Goal: Task Accomplishment & Management: Use online tool/utility

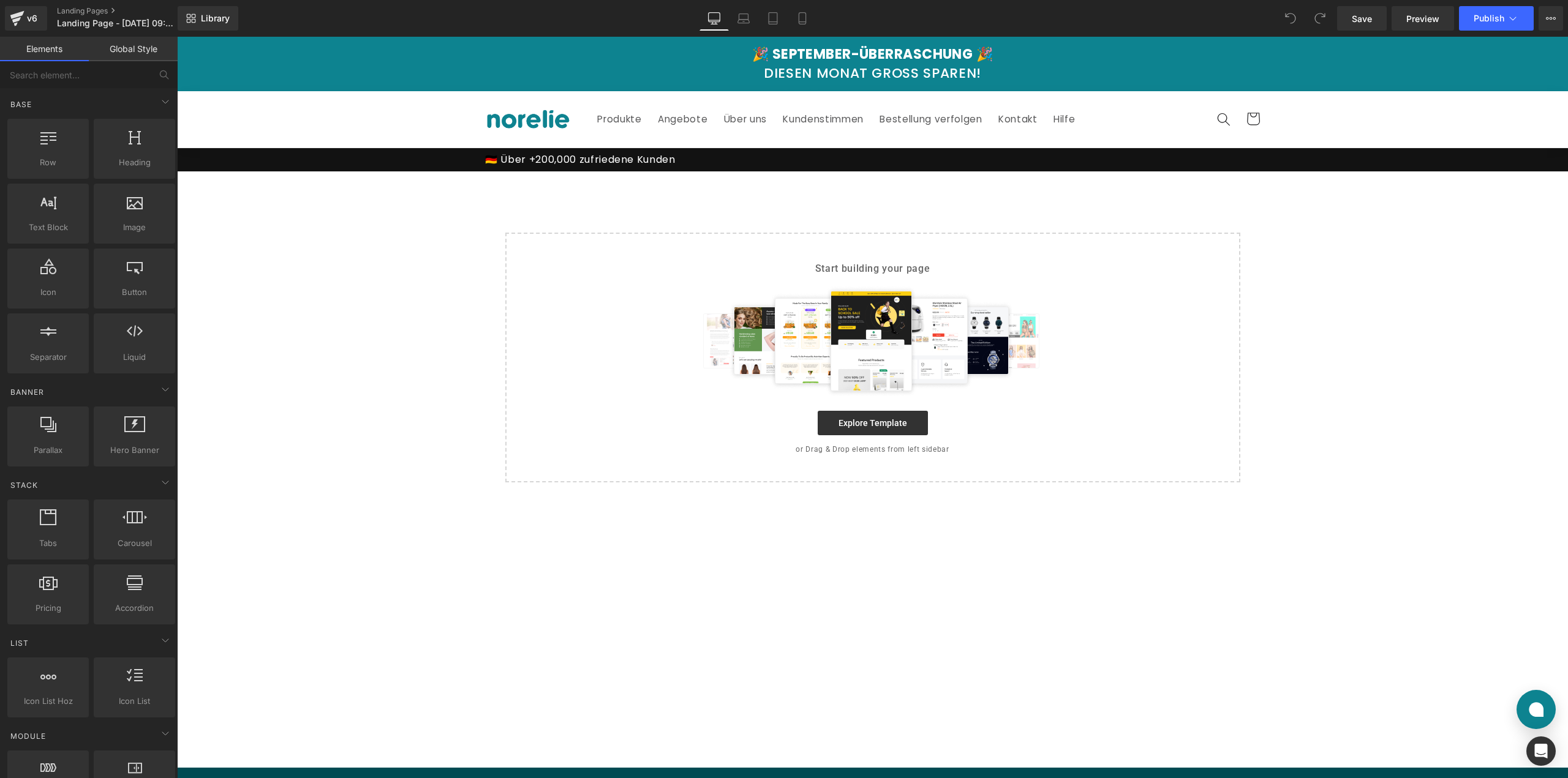
click at [748, 224] on main "Select your layout" at bounding box center [872, 469] width 1390 height 596
click at [742, 201] on main "Select your layout" at bounding box center [872, 469] width 1390 height 596
click at [196, 19] on link "Library" at bounding box center [208, 19] width 61 height 24
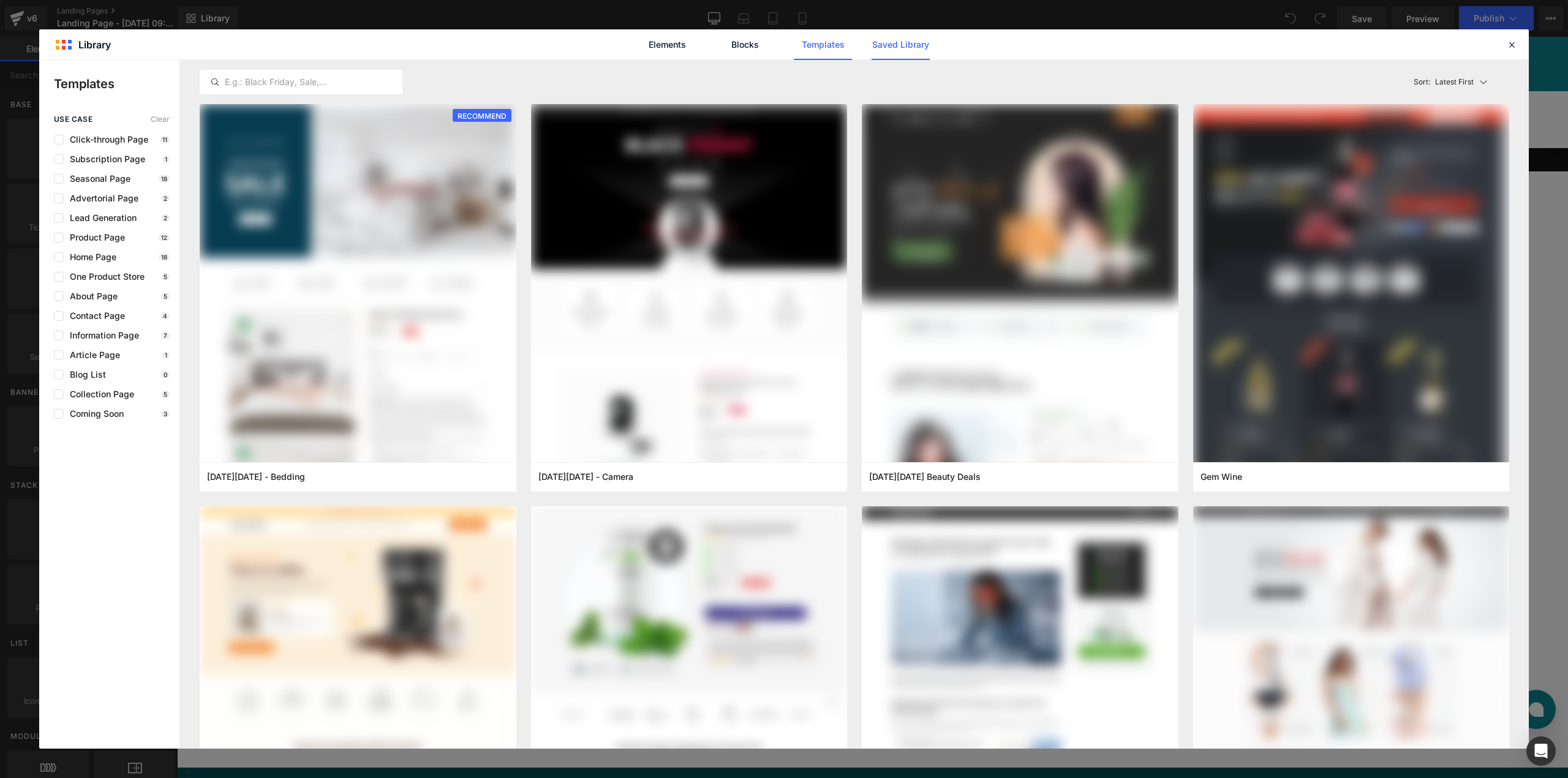
click at [908, 44] on link "Saved Library" at bounding box center [900, 44] width 58 height 31
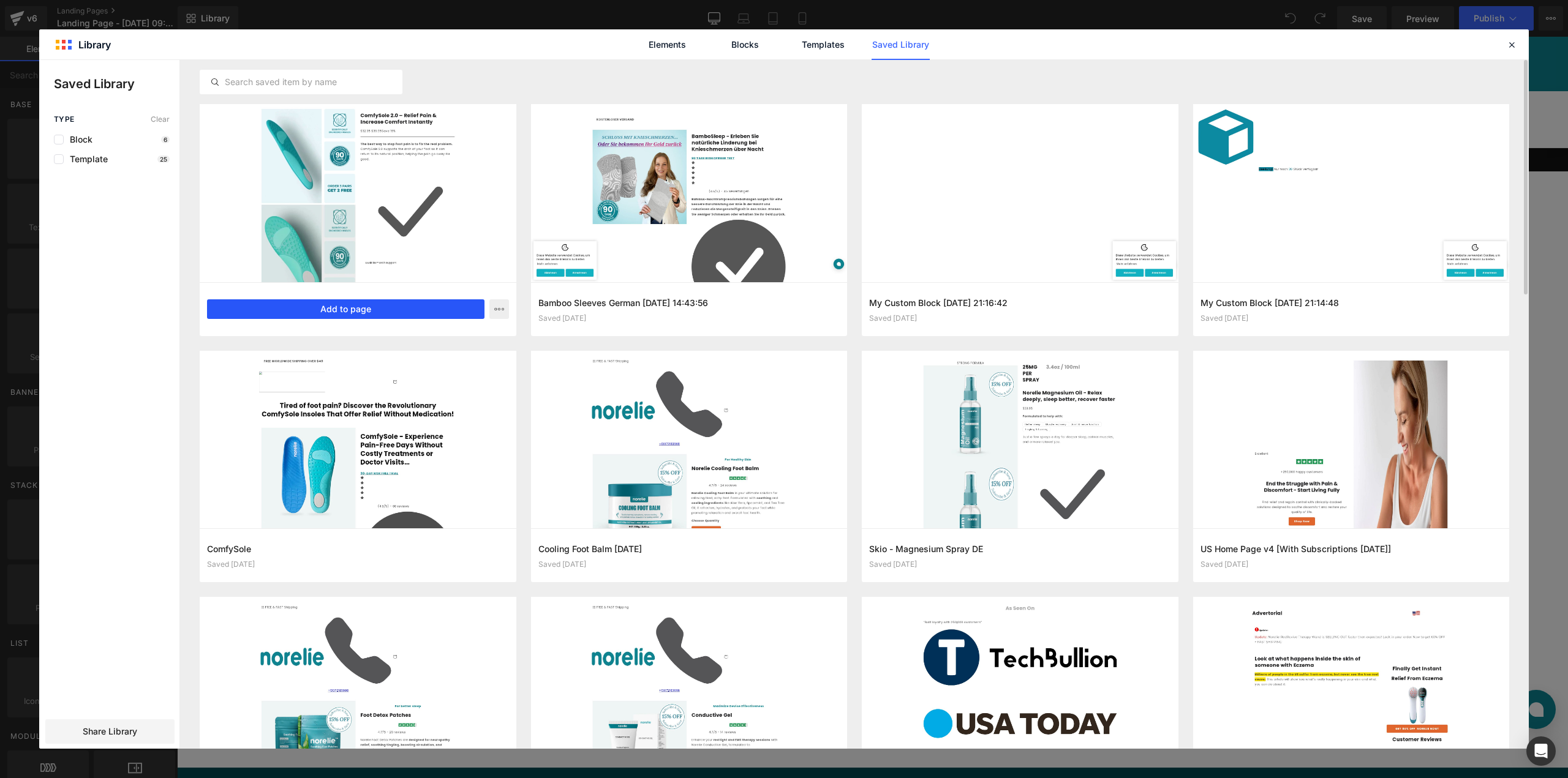
click at [342, 310] on button "Add to page" at bounding box center [346, 309] width 278 height 19
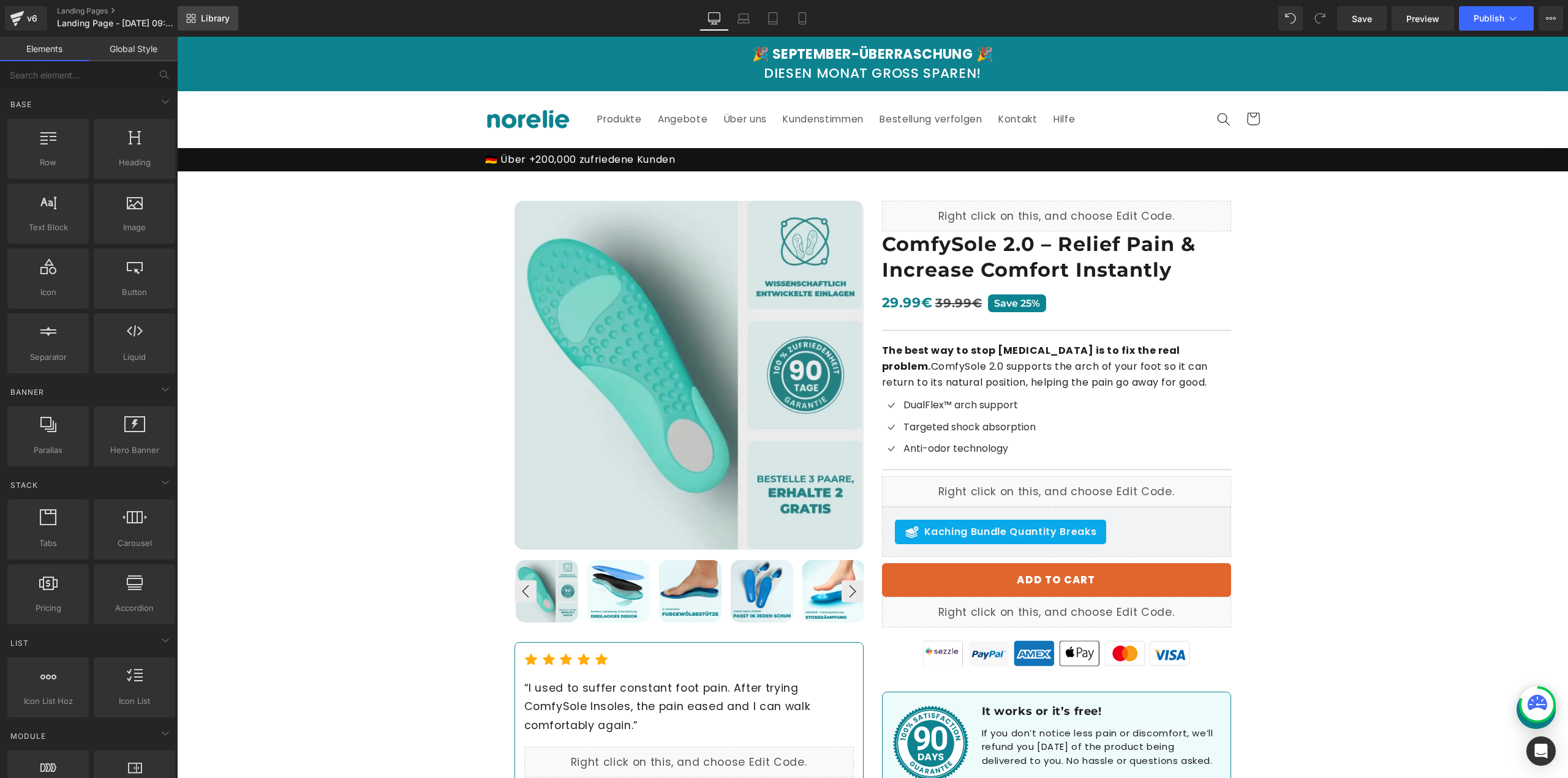
click at [208, 22] on span "Library" at bounding box center [216, 19] width 29 height 11
click at [31, 19] on div "v6" at bounding box center [31, 19] width 15 height 16
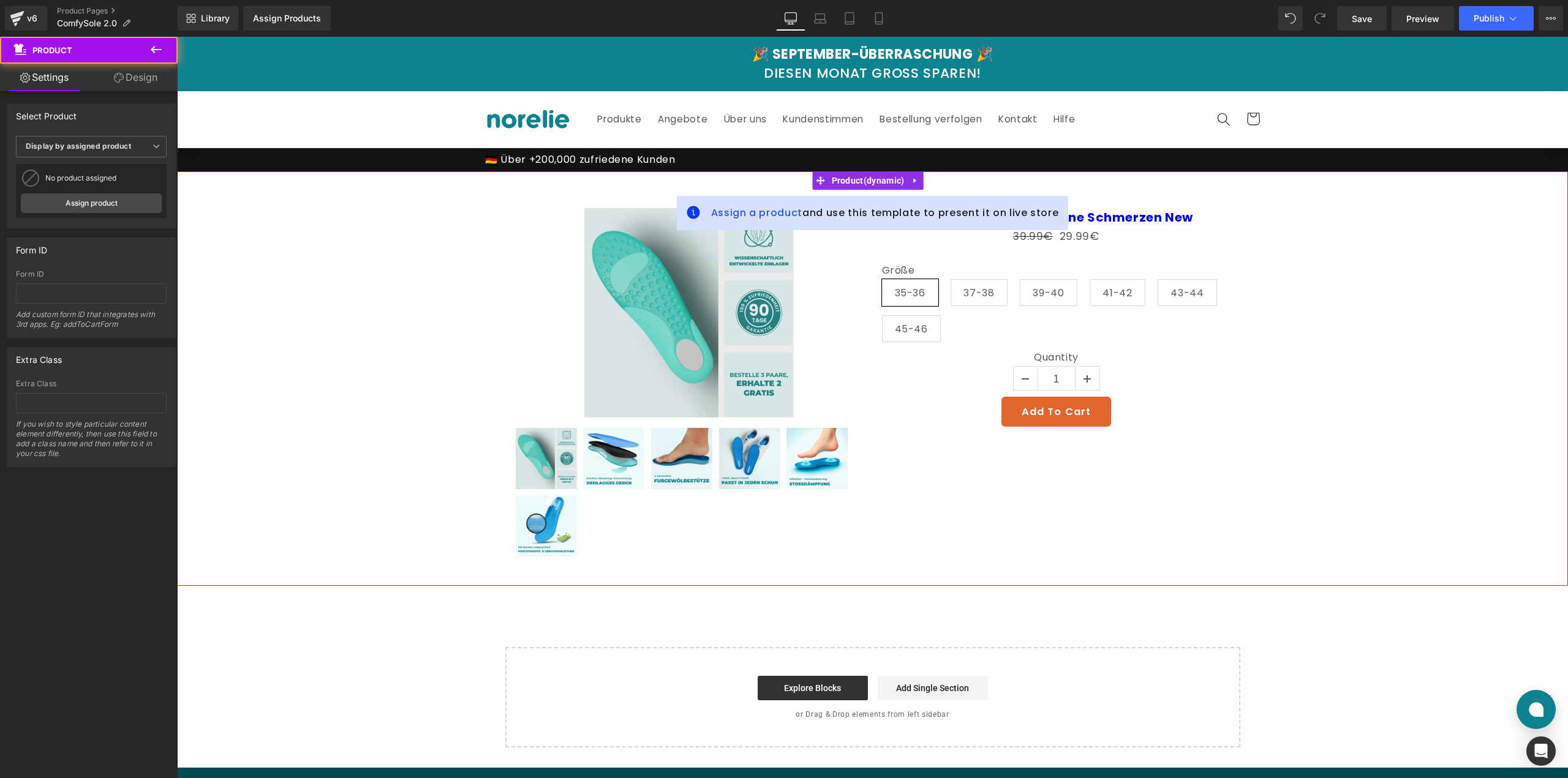
click at [696, 182] on div "Assign a product and use this template to present it on live store Sale Off (P)…" at bounding box center [872, 378] width 1390 height 414
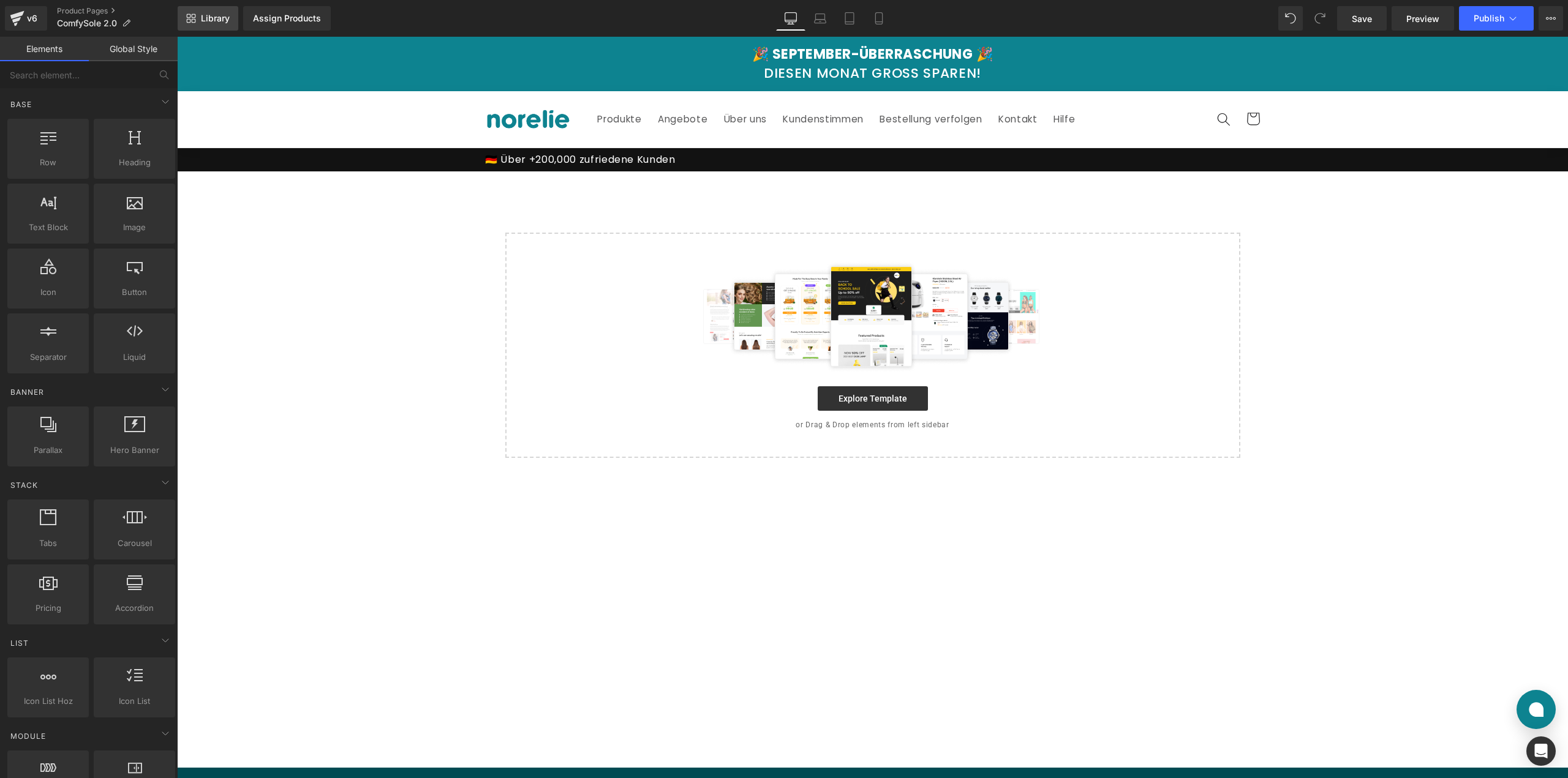
click at [222, 14] on span "Library" at bounding box center [216, 19] width 29 height 11
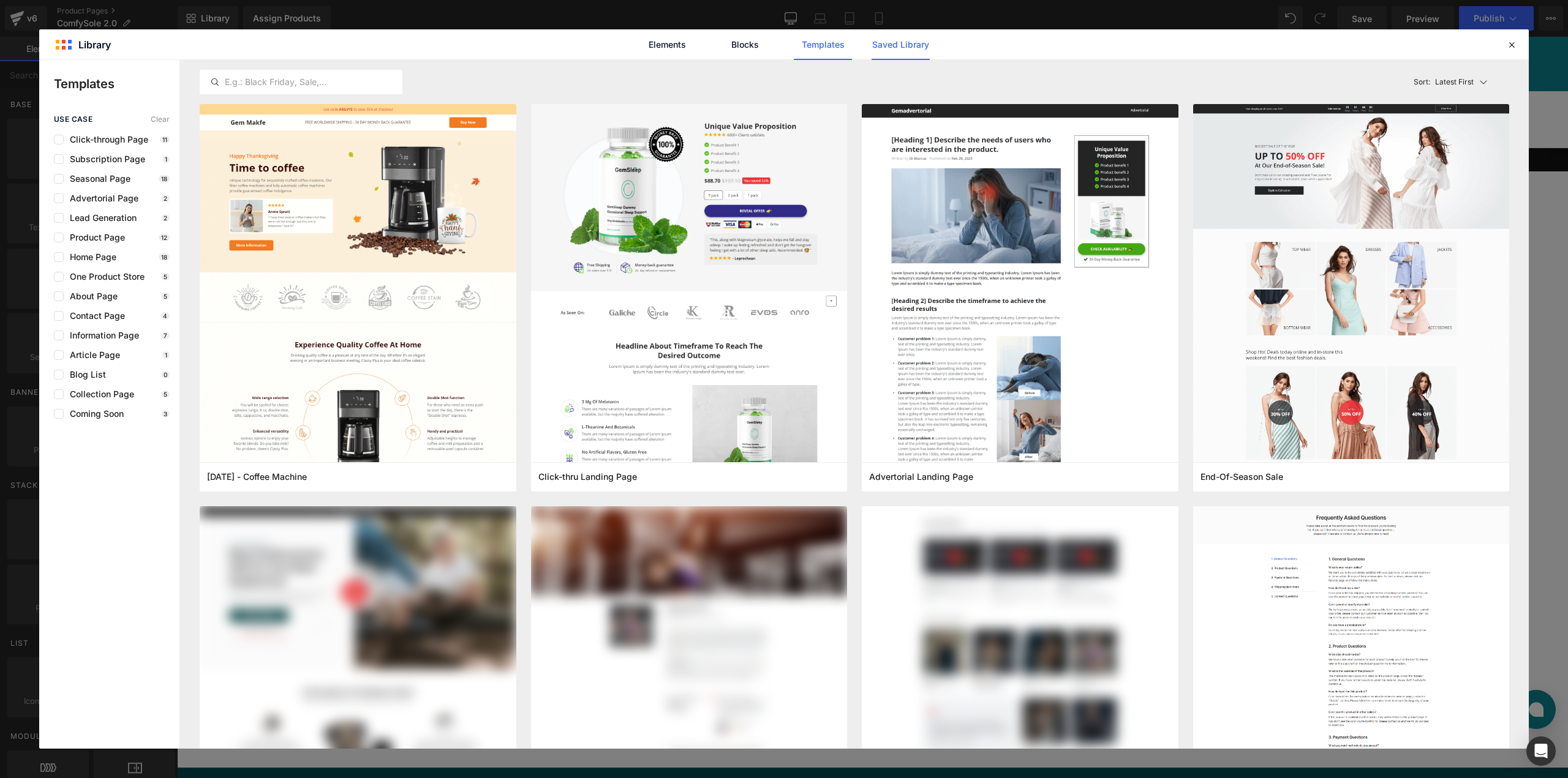
click at [929, 49] on link "Saved Library" at bounding box center [900, 44] width 58 height 31
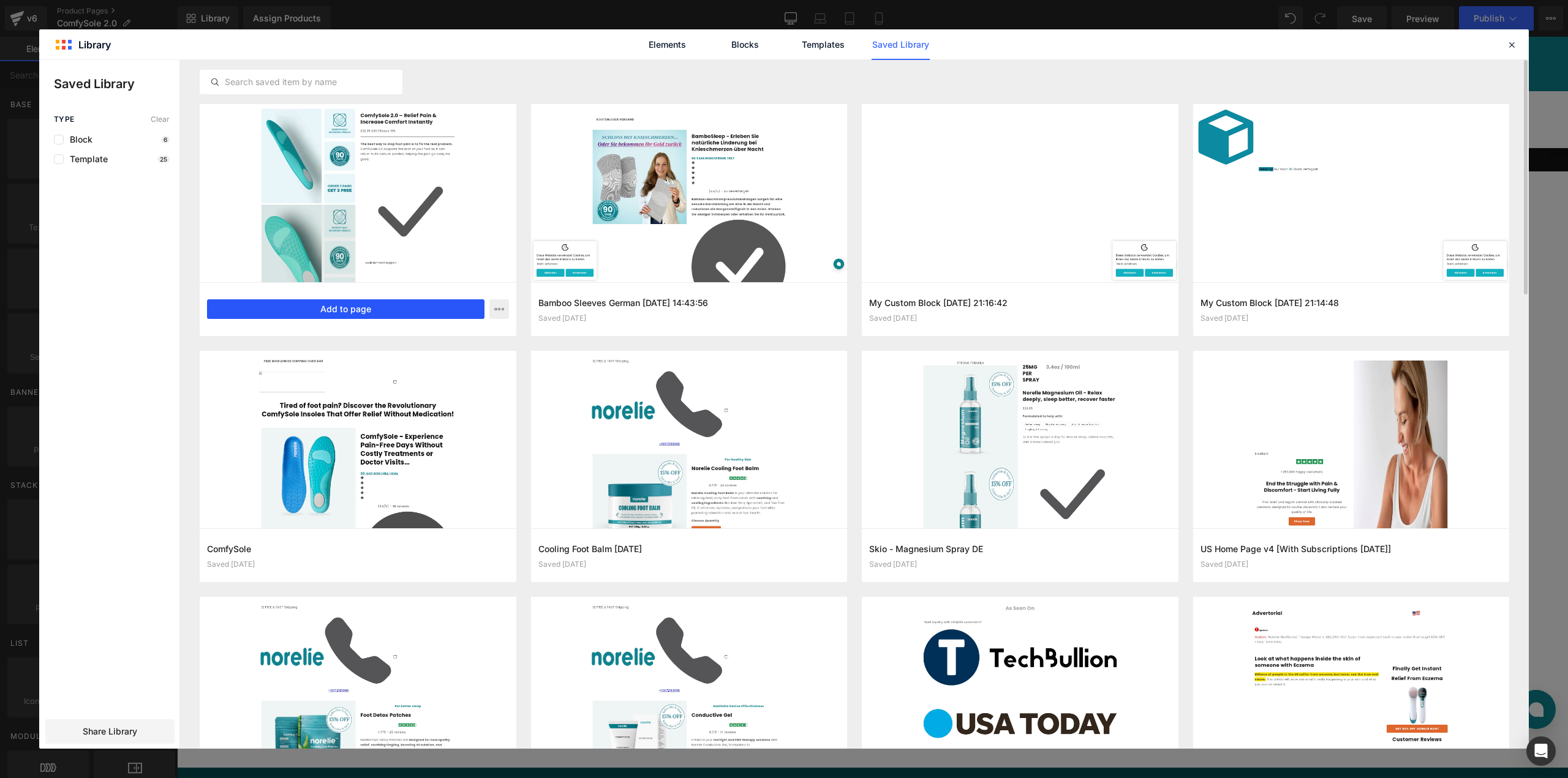
click at [338, 305] on button "Add to page" at bounding box center [346, 309] width 278 height 19
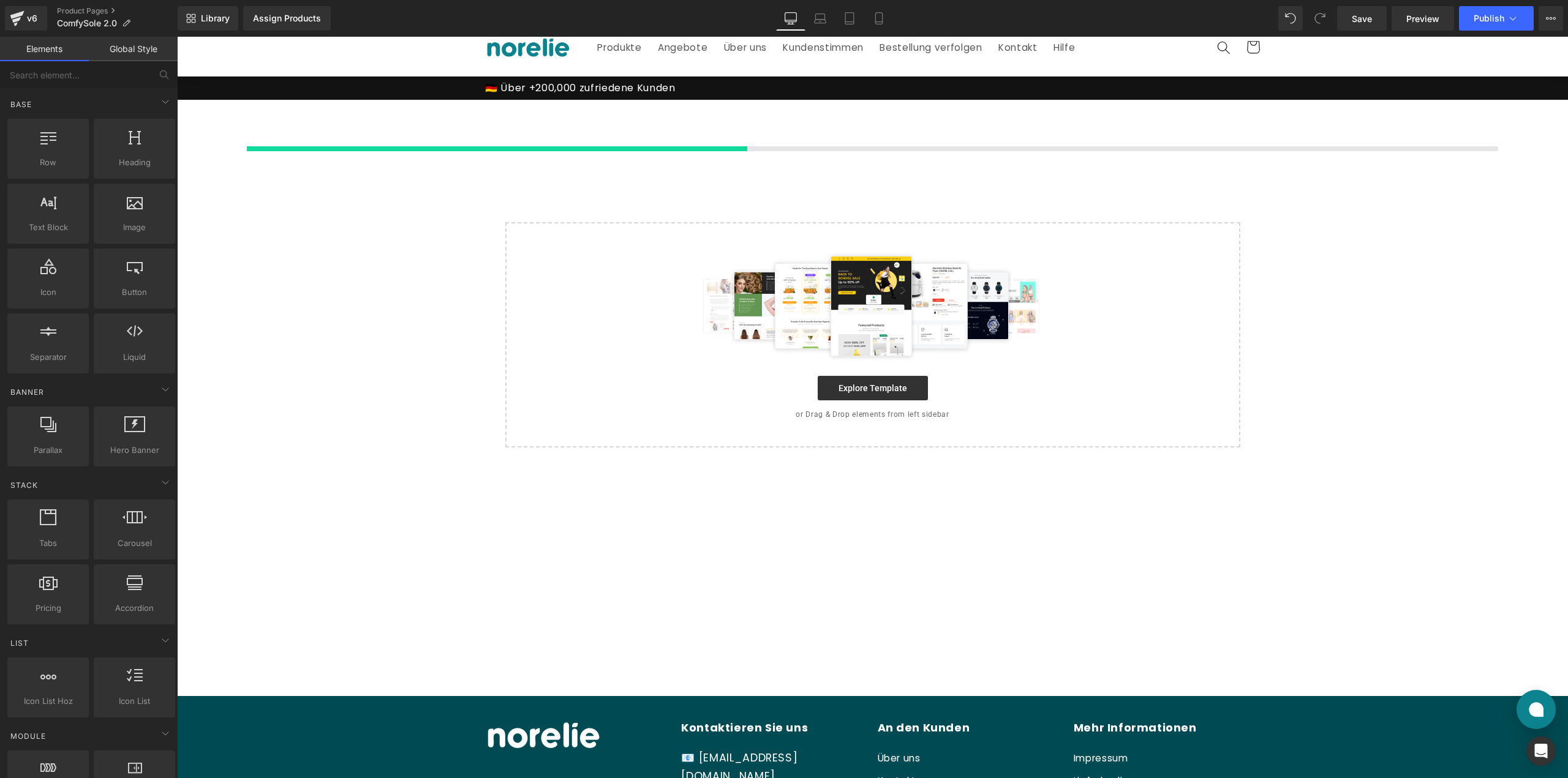
scroll to position [73, 0]
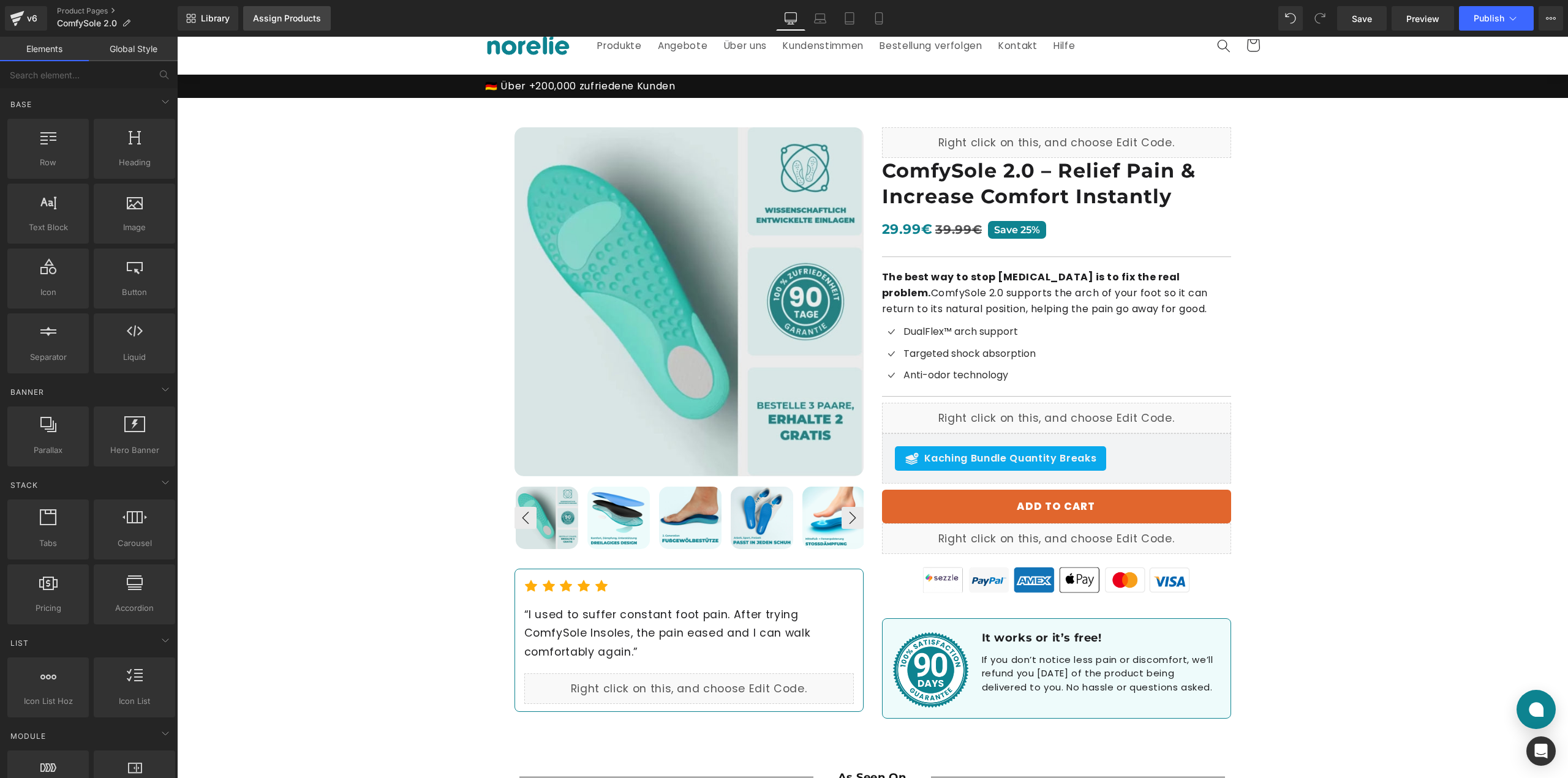
click at [271, 21] on div "Assign Products" at bounding box center [287, 19] width 68 height 10
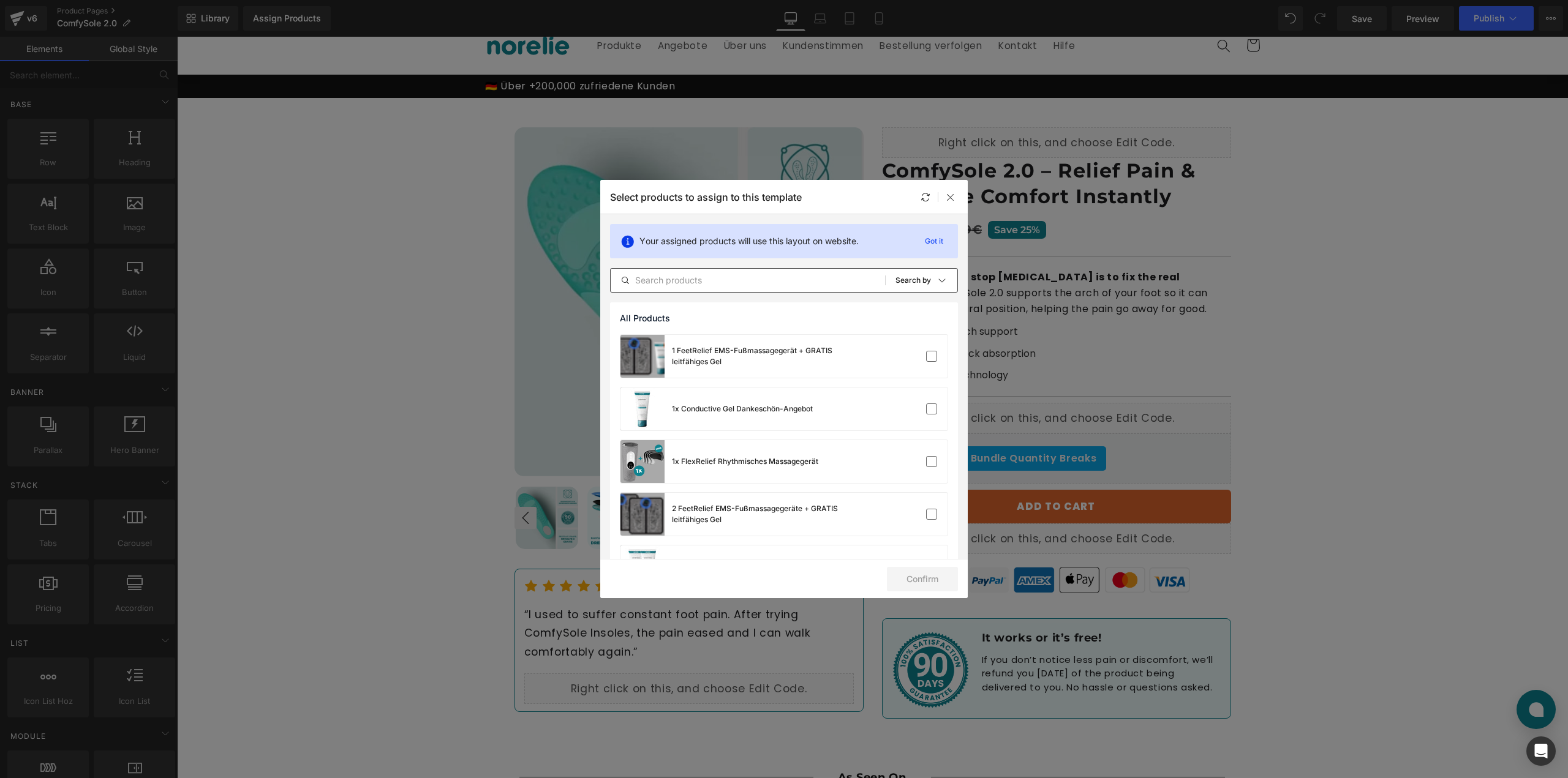
click at [699, 274] on input "text" at bounding box center [748, 280] width 275 height 15
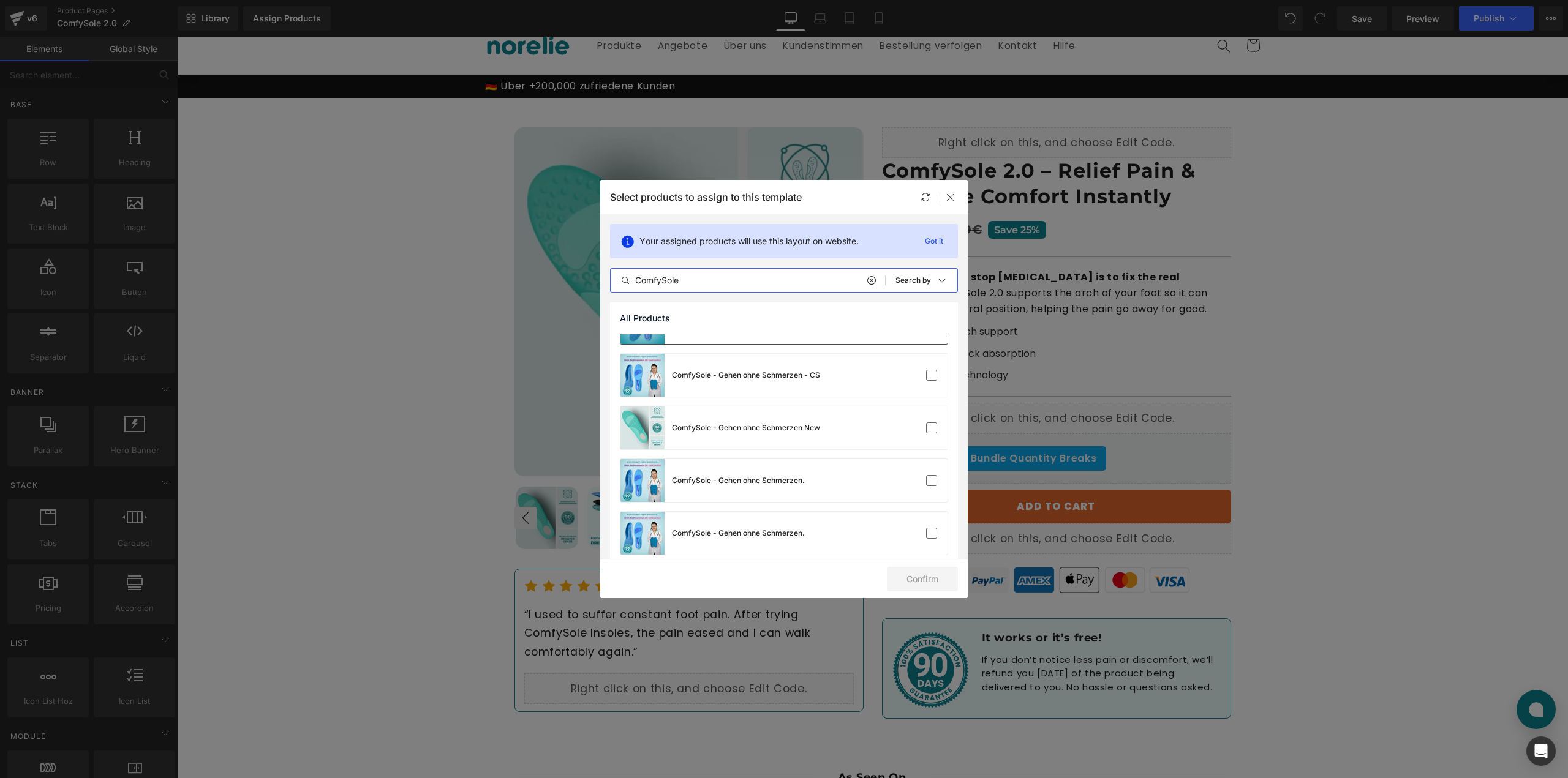
scroll to position [153, 0]
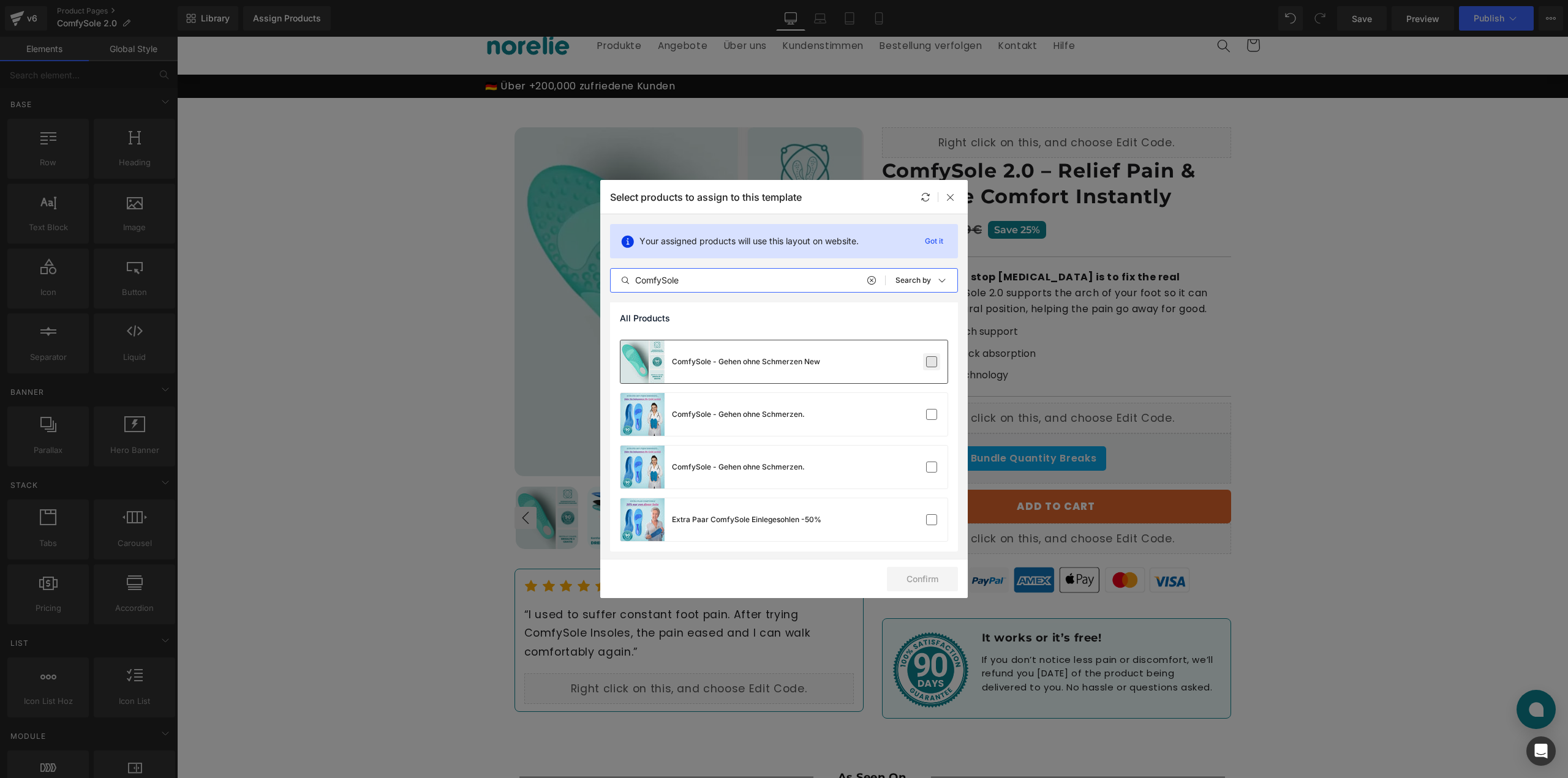
type input "ComfySole"
click at [928, 364] on label at bounding box center [932, 362] width 11 height 11
click at [932, 362] on input "checkbox" at bounding box center [932, 362] width 0 height 0
click at [909, 576] on button "Confirm" at bounding box center [922, 579] width 71 height 24
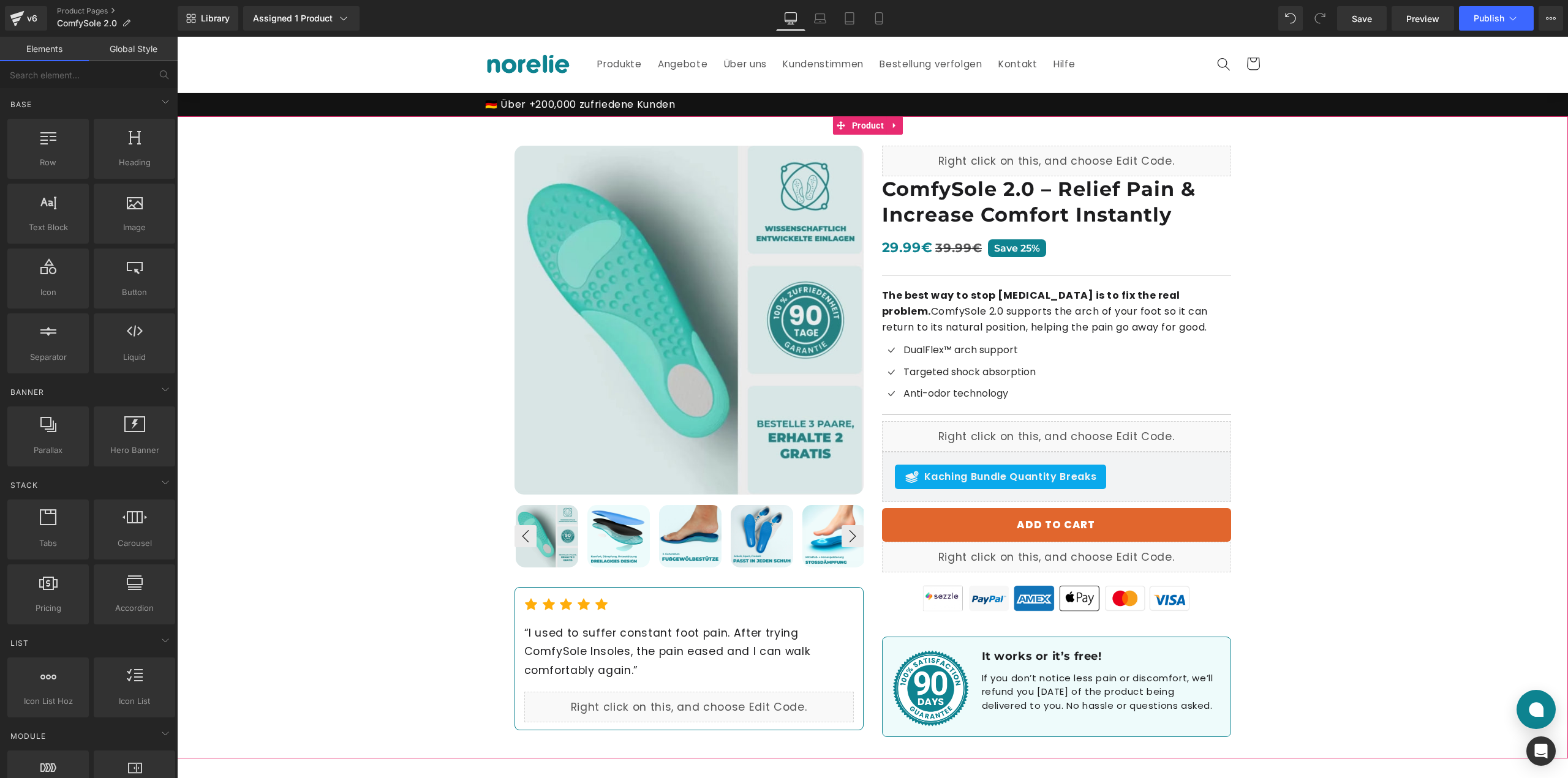
scroll to position [0, 0]
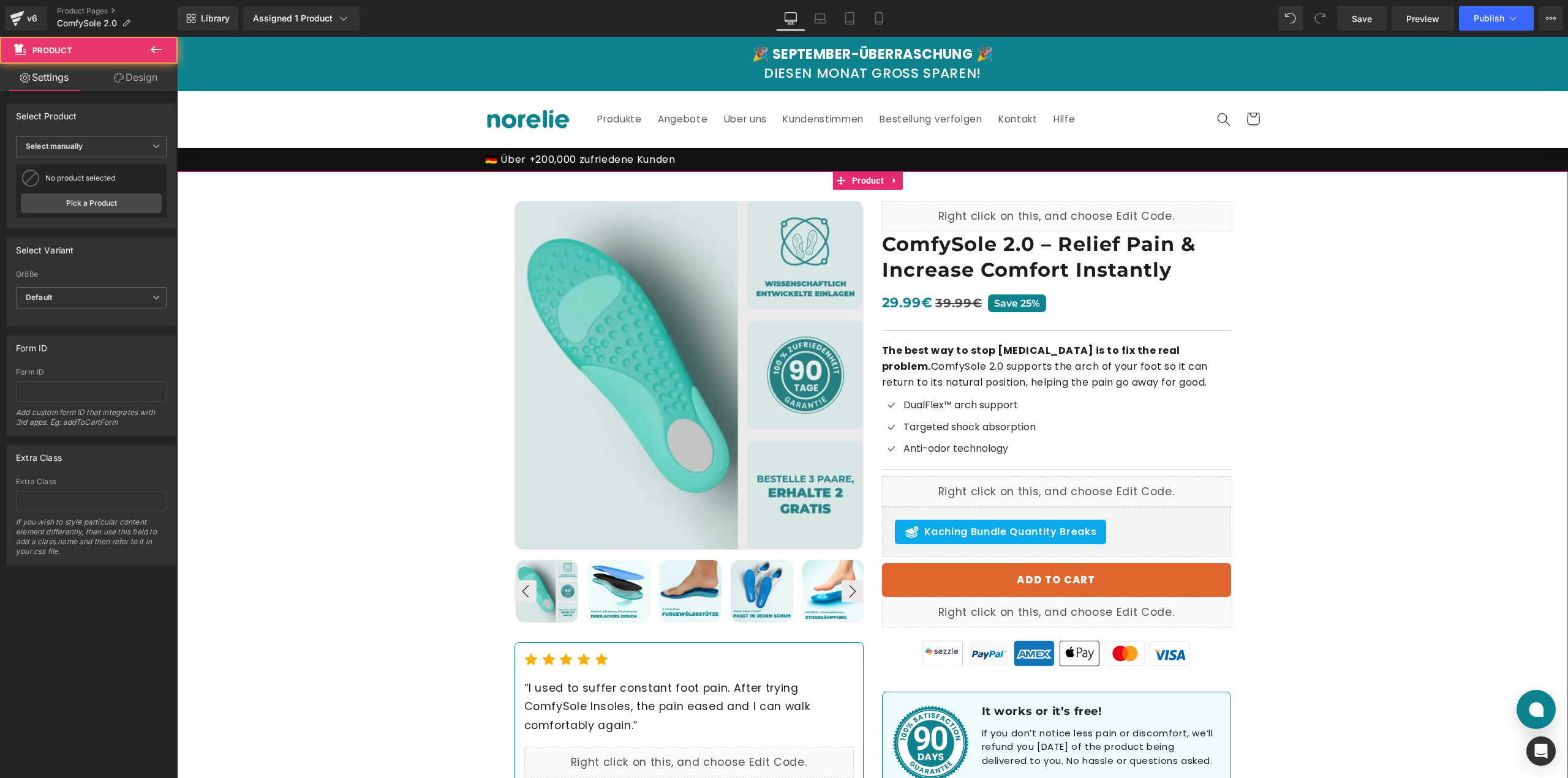
click at [371, 287] on div "Best Seller (P) Image ‹ ›" at bounding box center [872, 492] width 1390 height 642
click at [585, 275] on img at bounding box center [689, 375] width 349 height 349
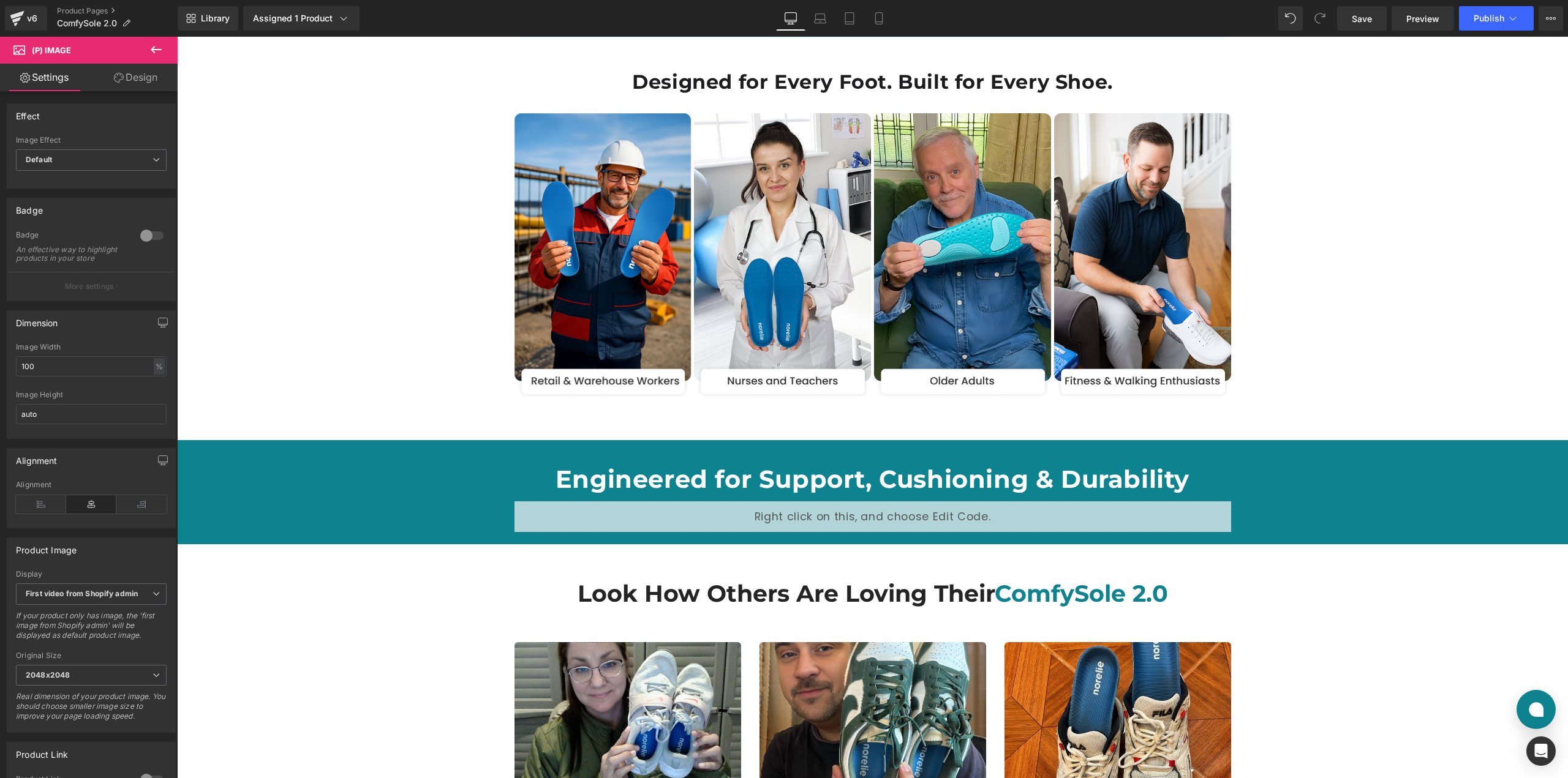
scroll to position [2081, 0]
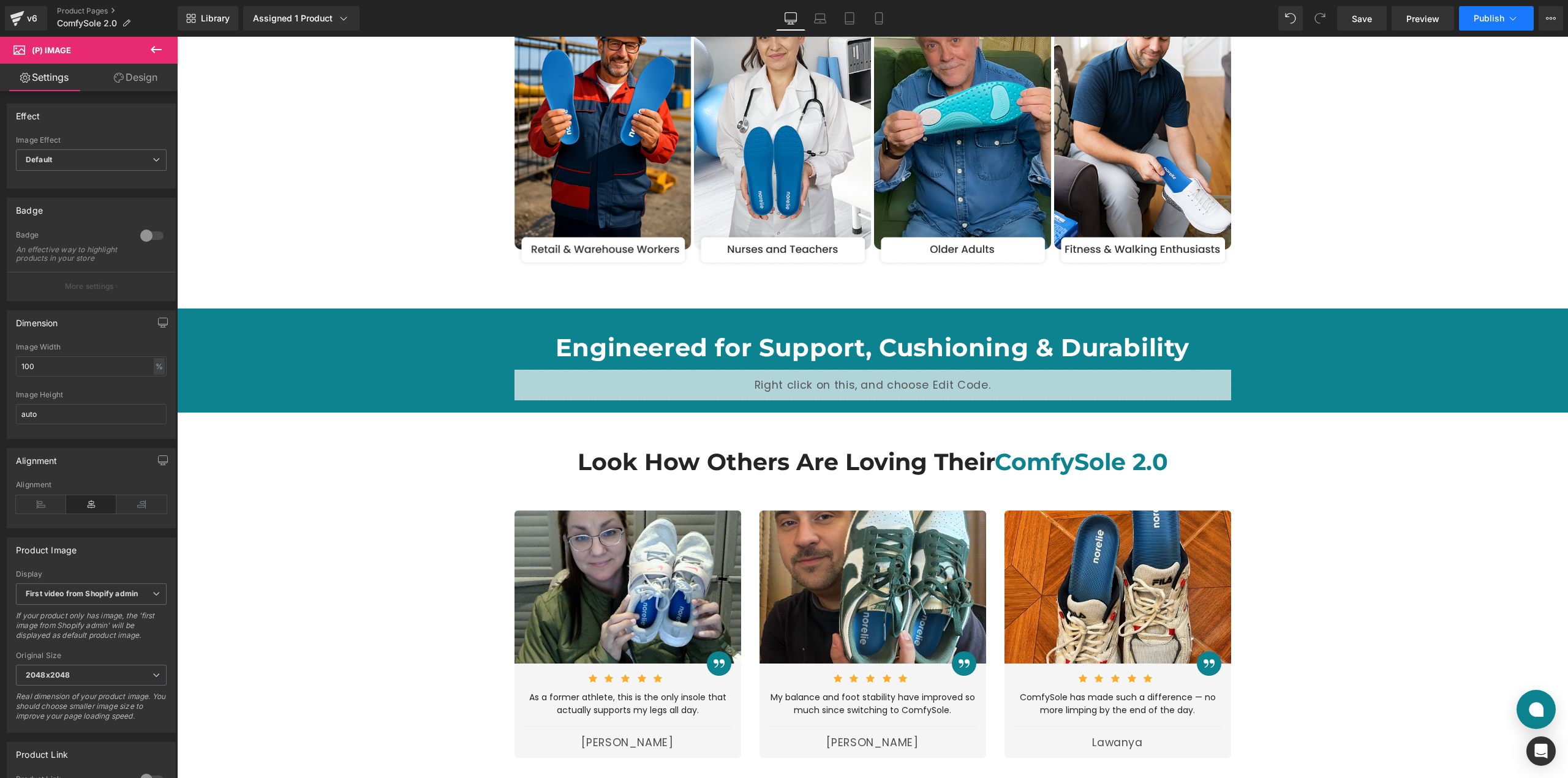
click at [1484, 20] on span "Publish" at bounding box center [1489, 19] width 31 height 10
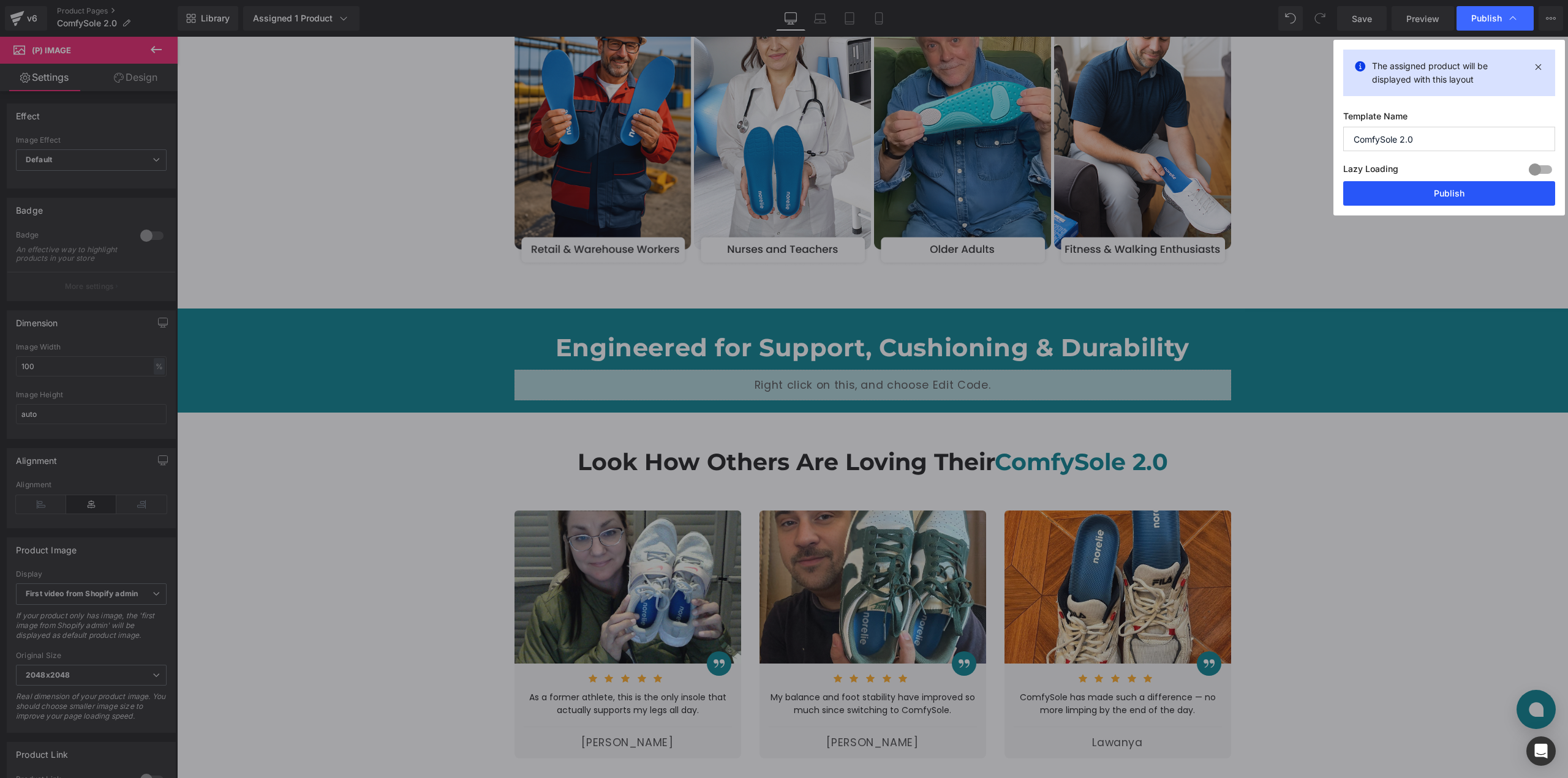
click at [1461, 186] on button "Publish" at bounding box center [1449, 193] width 212 height 24
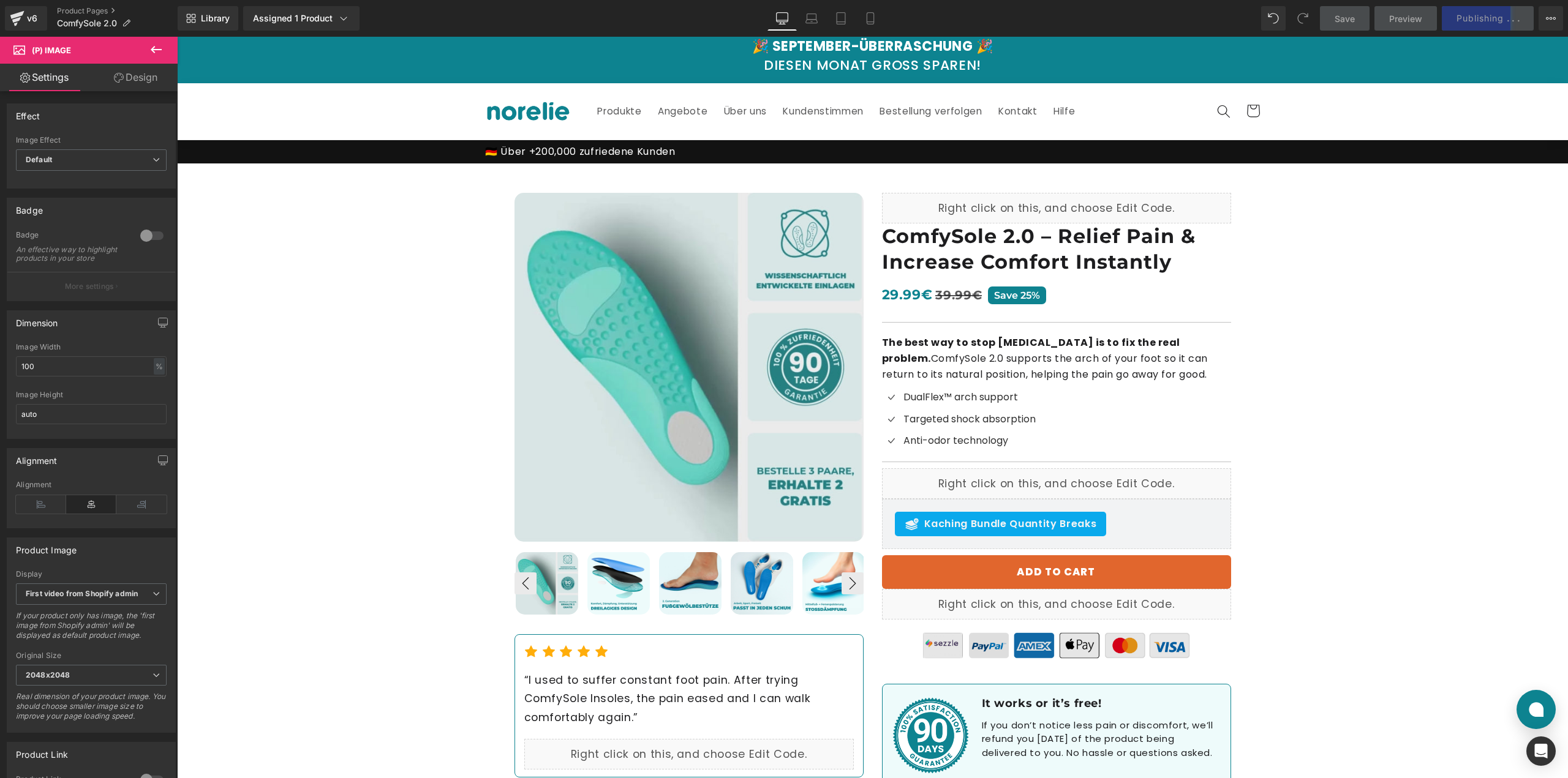
scroll to position [0, 0]
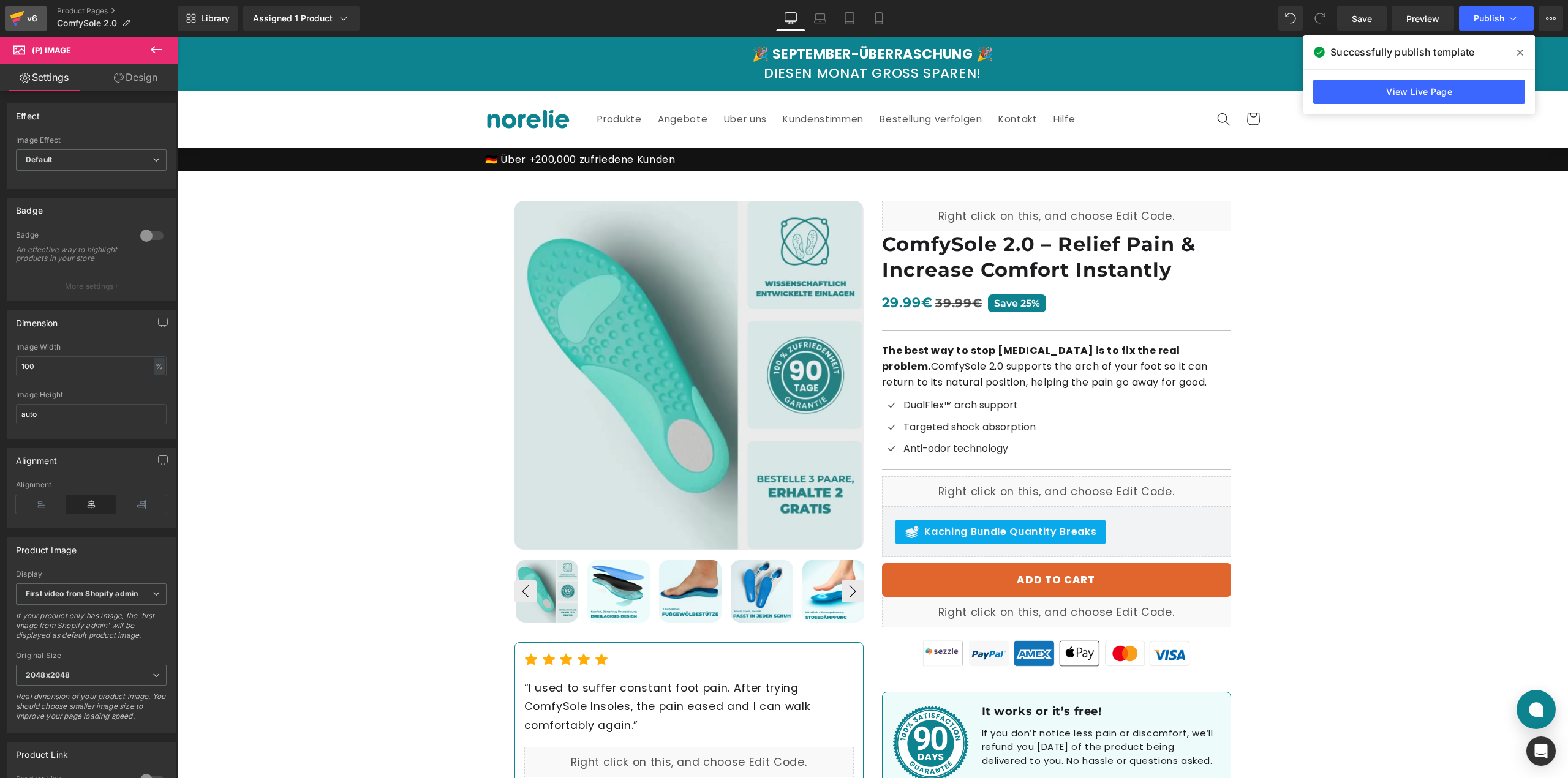
click at [25, 12] on div "v6" at bounding box center [31, 19] width 15 height 16
